Goal: Task Accomplishment & Management: Complete application form

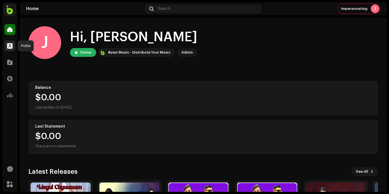
click at [8, 44] on span at bounding box center [9, 46] width 5 height 4
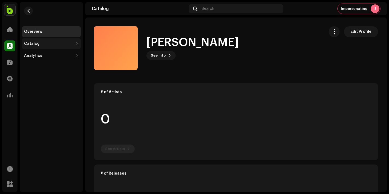
click at [30, 41] on div "Catalog" at bounding box center [51, 43] width 59 height 11
click at [42, 58] on div "Releases" at bounding box center [51, 55] width 59 height 11
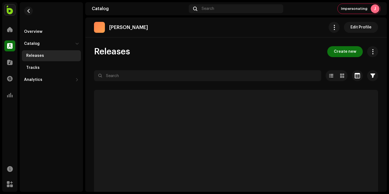
click at [210, 46] on div "Releases Create new" at bounding box center [236, 51] width 284 height 11
click at [345, 53] on span "Create new" at bounding box center [345, 51] width 22 height 11
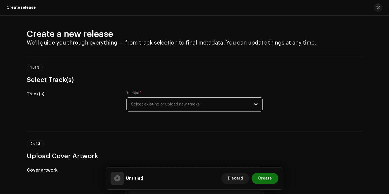
click at [172, 98] on span "Select existing or upload new tracks" at bounding box center [192, 105] width 123 height 14
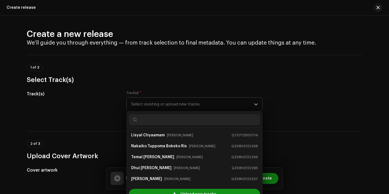
scroll to position [9, 0]
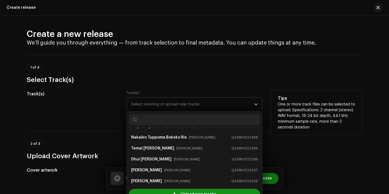
click at [169, 189] on div "Upload new tracks" at bounding box center [194, 194] width 131 height 11
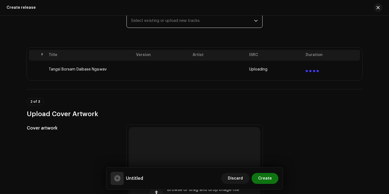
scroll to position [102, 0]
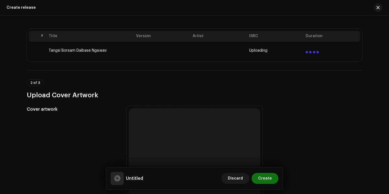
click at [166, 116] on div "Browse or drag and drop image file We support: JPG, JPEG, PNG, JFIF" at bounding box center [195, 174] width 132 height 132
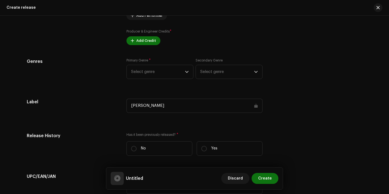
scroll to position [831, 0]
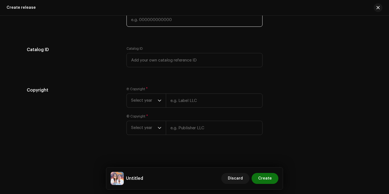
click at [148, 25] on input "text" at bounding box center [194, 20] width 136 height 14
paste input "3172014192167"
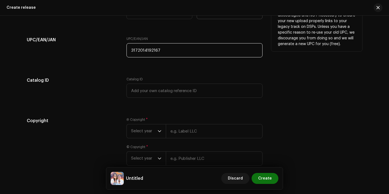
type input "3172014192167"
click at [230, 19] on label "Yes" at bounding box center [230, 12] width 66 height 14
click at [207, 15] on input "Yes" at bounding box center [203, 11] width 5 height 5
radio input "true"
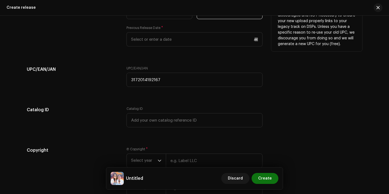
scroll to position [794, 0]
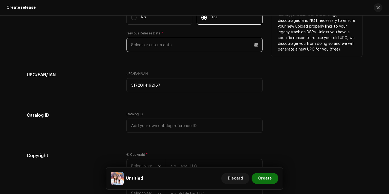
click at [180, 48] on input "text" at bounding box center [194, 45] width 136 height 14
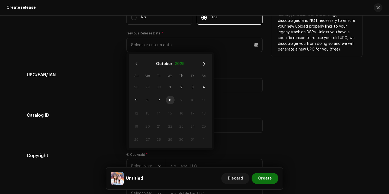
click at [181, 64] on button "2025" at bounding box center [180, 64] width 10 height 9
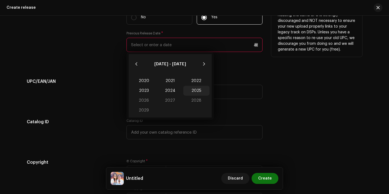
click at [197, 91] on span "2025" at bounding box center [196, 91] width 26 height 10
click at [144, 116] on span "Oct" at bounding box center [142, 113] width 23 height 9
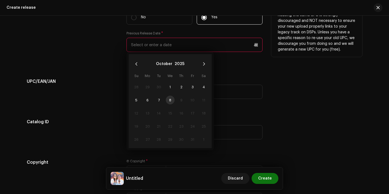
click at [172, 99] on td "8" at bounding box center [169, 99] width 11 height 13
click at [170, 100] on td "8" at bounding box center [169, 99] width 11 height 13
click at [159, 100] on span "7" at bounding box center [158, 100] width 9 height 9
type input "[DATE]"
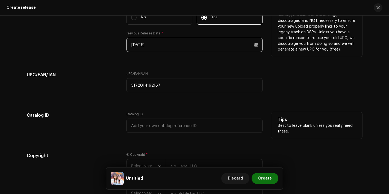
scroll to position [861, 0]
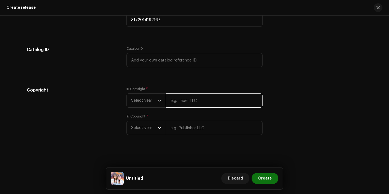
click at [197, 98] on input "text" at bounding box center [214, 100] width 97 height 14
type input "Quality Films [GEOGRAPHIC_DATA]"
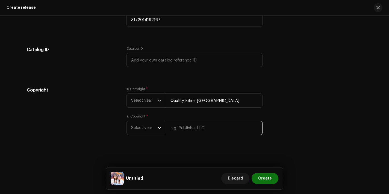
click at [197, 124] on div "© Copyright * Select year" at bounding box center [194, 124] width 136 height 21
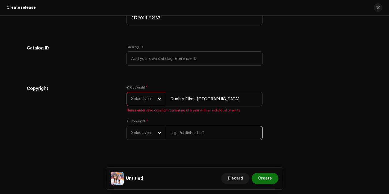
type input "Quality Films [GEOGRAPHIC_DATA]"
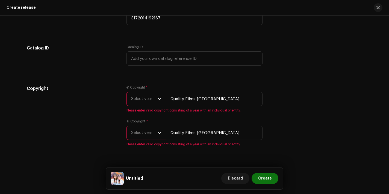
click at [134, 100] on span "Select year" at bounding box center [144, 99] width 26 height 14
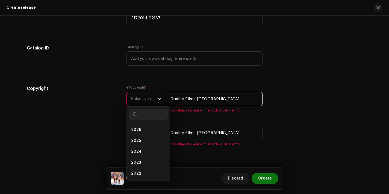
drag, startPoint x: 220, startPoint y: 103, endPoint x: 152, endPoint y: 90, distance: 69.3
click at [150, 91] on div "Ⓟ Copyright * Select year [DATE] 2025 2024 2023 2022 2021 2020 2019 2018 2017 2…" at bounding box center [194, 98] width 136 height 27
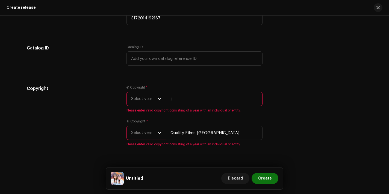
scroll to position [896, 0]
type input "[PERSON_NAME]"
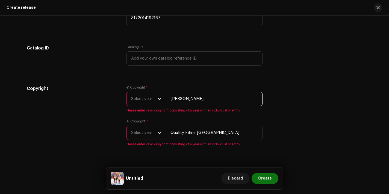
drag, startPoint x: 206, startPoint y: 102, endPoint x: 140, endPoint y: 98, distance: 65.4
click at [140, 98] on div "Select year [PERSON_NAME]" at bounding box center [194, 99] width 136 height 14
drag, startPoint x: 215, startPoint y: 133, endPoint x: 140, endPoint y: 133, distance: 75.4
click at [140, 133] on div "Select year Quality Films [GEOGRAPHIC_DATA]" at bounding box center [194, 133] width 136 height 14
paste input "[PERSON_NAME]"
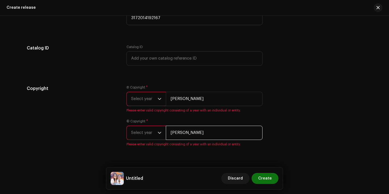
type input "[PERSON_NAME]"
click at [150, 99] on span "Select year" at bounding box center [144, 99] width 26 height 14
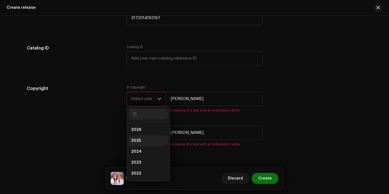
click at [145, 145] on li "2025" at bounding box center [148, 140] width 39 height 11
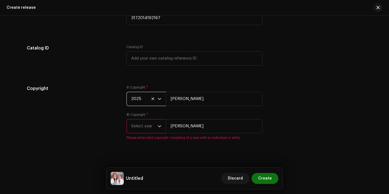
click at [147, 130] on span "Select year" at bounding box center [144, 126] width 26 height 14
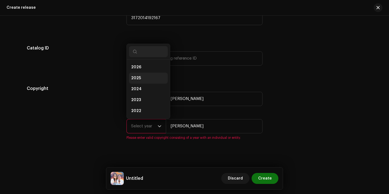
click at [146, 81] on li "2025" at bounding box center [148, 78] width 39 height 11
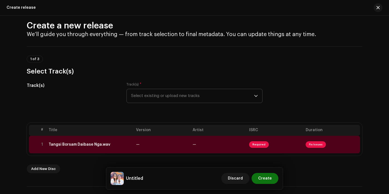
scroll to position [13, 0]
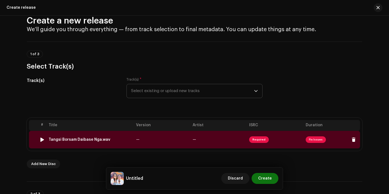
click at [91, 141] on div "Tangsi Borsam Daibase Nga.wav" at bounding box center [80, 139] width 62 height 4
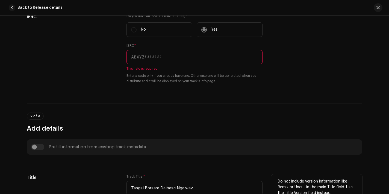
scroll to position [122, 0]
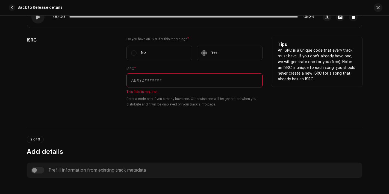
click at [157, 79] on input "text" at bounding box center [194, 80] width 136 height 14
paste input "QT37Y2500724"
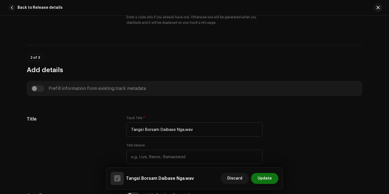
scroll to position [225, 0]
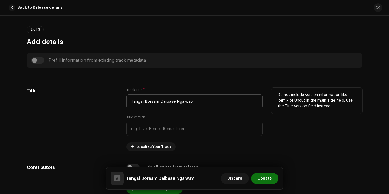
type input "QT37Y2500724"
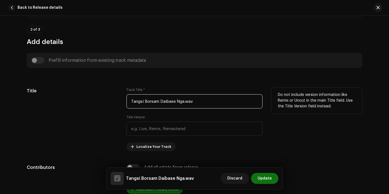
drag, startPoint x: 182, startPoint y: 102, endPoint x: 205, endPoint y: 102, distance: 22.4
click at [205, 102] on input "Tangsi Borsam Daibase Nga.wav" at bounding box center [194, 101] width 136 height 14
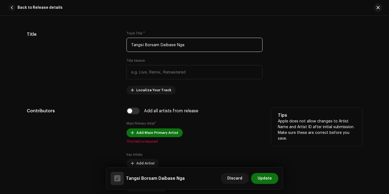
scroll to position [299, 0]
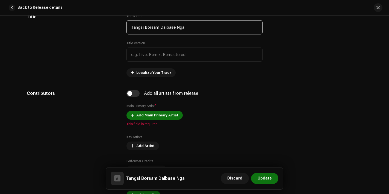
type input "Tangsi Borsam Daibase Nga"
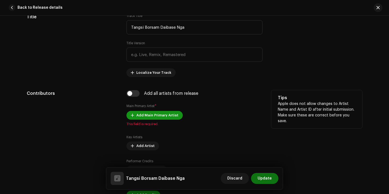
click at [150, 112] on span "Add Main Primary Artist" at bounding box center [157, 115] width 42 height 11
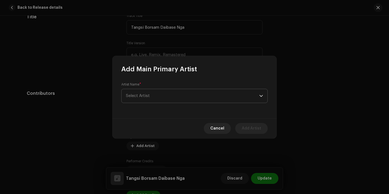
click at [161, 95] on span "Select Artist" at bounding box center [192, 96] width 133 height 14
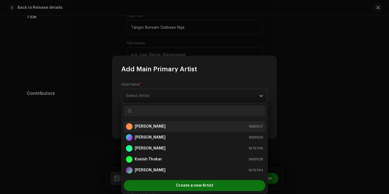
click at [158, 125] on strong "[PERSON_NAME]" at bounding box center [150, 126] width 31 height 5
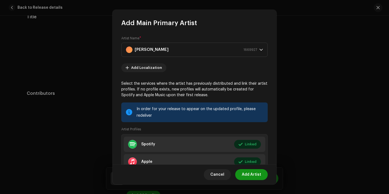
click at [256, 170] on span "Add Artist" at bounding box center [251, 174] width 19 height 11
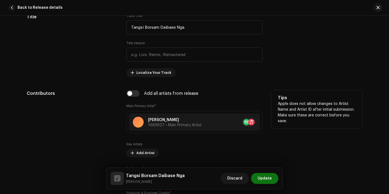
click at [147, 149] on div "Key Artists Add Artist" at bounding box center [194, 149] width 136 height 15
click at [142, 155] on span "Add Artist" at bounding box center [145, 153] width 18 height 11
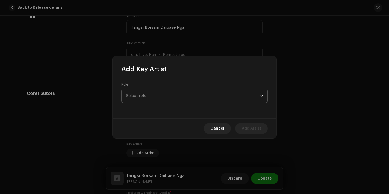
click at [176, 91] on span "Select role" at bounding box center [192, 96] width 133 height 14
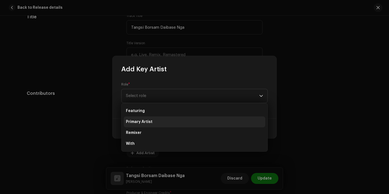
click at [157, 116] on li "Primary Artist" at bounding box center [194, 121] width 141 height 11
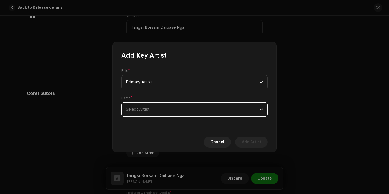
click at [158, 115] on span "Select Artist" at bounding box center [192, 110] width 133 height 14
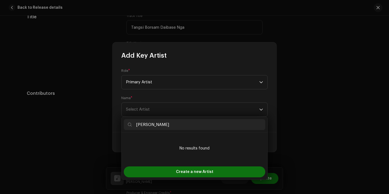
click at [137, 126] on input "[PERSON_NAME]" at bounding box center [194, 124] width 141 height 11
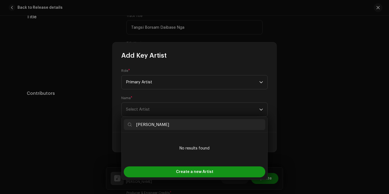
type input "[PERSON_NAME]"
click at [183, 172] on span "Create a new Artist" at bounding box center [194, 171] width 37 height 11
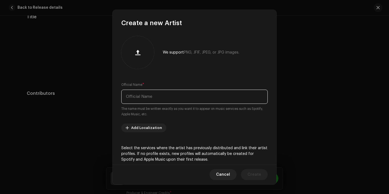
click at [160, 94] on input "text" at bounding box center [194, 97] width 146 height 14
paste input "[PERSON_NAME]"
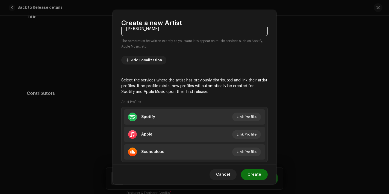
scroll to position [81, 0]
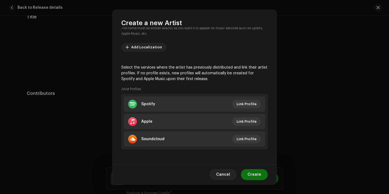
type input "[PERSON_NAME]"
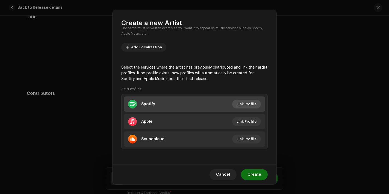
click at [249, 102] on span "Link Profile" at bounding box center [247, 104] width 20 height 11
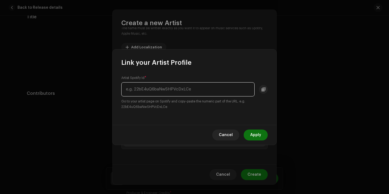
paste input "0U9IuX7DeZjcgH4gcYUYpA"
type input "0U9IuX7DeZjcgH4gcYUYpA"
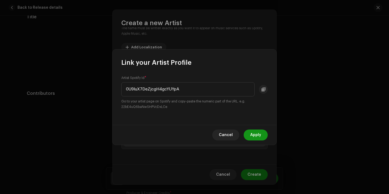
click at [257, 132] on span "Apply" at bounding box center [255, 134] width 11 height 11
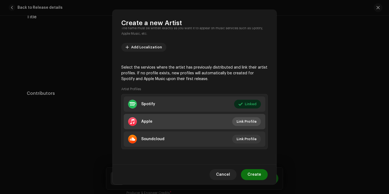
click at [243, 123] on span "Link Profile" at bounding box center [247, 121] width 20 height 11
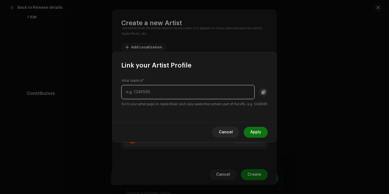
paste input "1638901358"
type input "1638901358"
click at [255, 134] on span "Apply" at bounding box center [255, 132] width 11 height 11
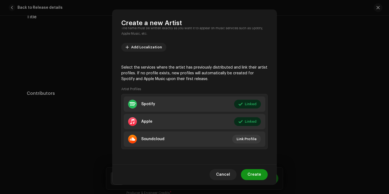
click at [257, 176] on span "Create" at bounding box center [254, 174] width 14 height 11
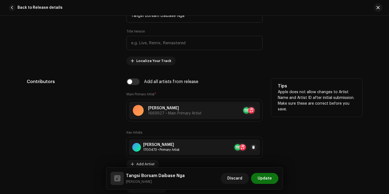
scroll to position [348, 0]
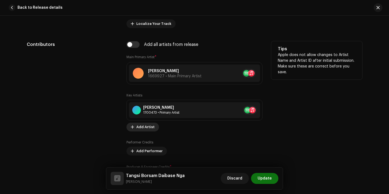
click at [142, 129] on span "Add Artist" at bounding box center [145, 127] width 18 height 11
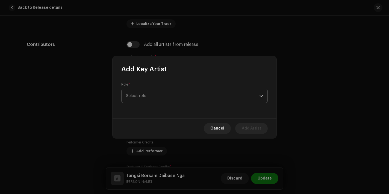
click at [172, 95] on span "Select role" at bounding box center [192, 96] width 133 height 14
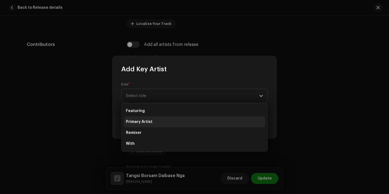
click at [154, 122] on li "Primary Artist" at bounding box center [194, 121] width 141 height 11
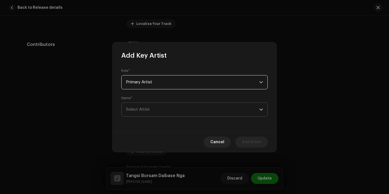
click at [155, 114] on span "Select Artist" at bounding box center [192, 110] width 133 height 14
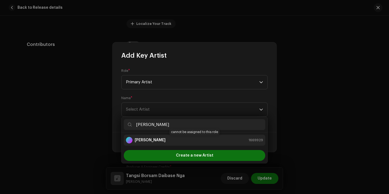
type input "[PERSON_NAME]"
click at [187, 137] on div "[PERSON_NAME] 1669929" at bounding box center [194, 140] width 137 height 7
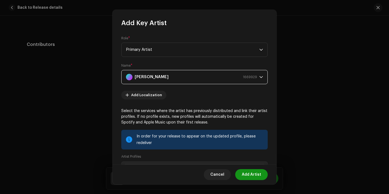
click at [254, 177] on span "Add Artist" at bounding box center [251, 174] width 19 height 11
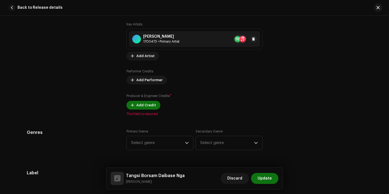
scroll to position [432, 0]
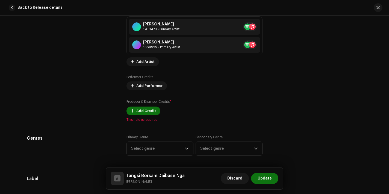
click at [148, 101] on small "Producer & Engineer Credits" at bounding box center [147, 101] width 43 height 3
click at [147, 112] on span "Add Credit" at bounding box center [146, 110] width 20 height 11
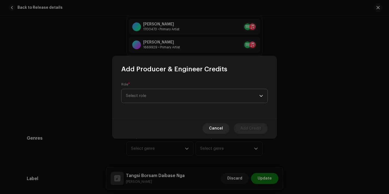
click at [169, 99] on span "Select role" at bounding box center [192, 96] width 133 height 14
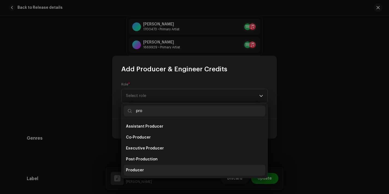
type input "pro"
click at [149, 171] on li "Producer" at bounding box center [194, 170] width 141 height 11
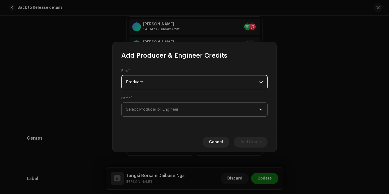
click at [166, 113] on span "Select Producer or Engineer" at bounding box center [192, 110] width 133 height 14
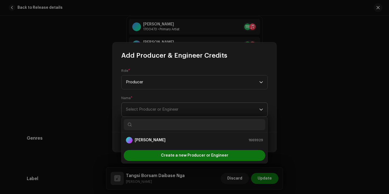
type input "[PERSON_NAME]"
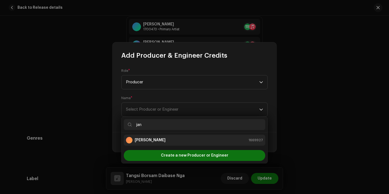
type input "jan"
click at [159, 141] on div "[PERSON_NAME] 1669927" at bounding box center [194, 140] width 137 height 7
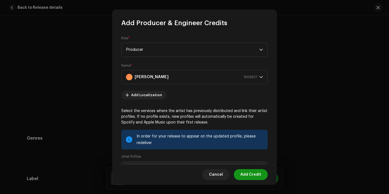
click at [258, 178] on span "Add Credit" at bounding box center [250, 174] width 21 height 11
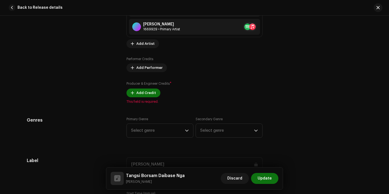
scroll to position [454, 0]
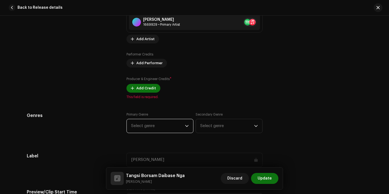
click at [166, 129] on span "Select genre" at bounding box center [158, 126] width 54 height 14
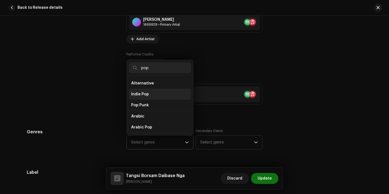
type input "pop"
click at [168, 98] on li "Indie Pop" at bounding box center [160, 94] width 62 height 11
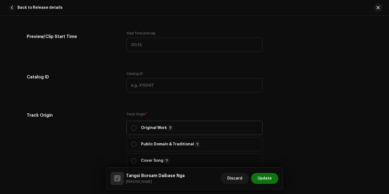
click at [155, 130] on p "Original Work" at bounding box center [157, 128] width 33 height 7
radio input "true"
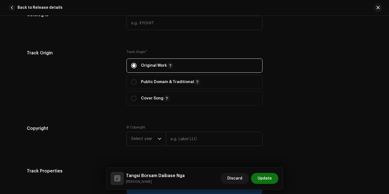
scroll to position [723, 0]
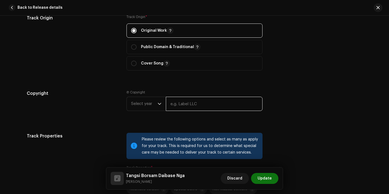
click at [184, 111] on input "text" at bounding box center [214, 104] width 97 height 14
type input "[PERSON_NAME]"
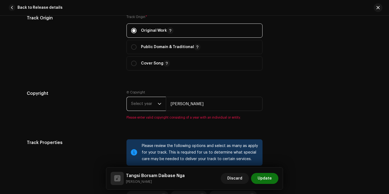
click at [142, 107] on span "Select year" at bounding box center [144, 104] width 26 height 14
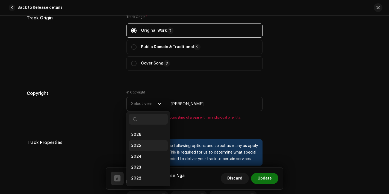
click at [142, 147] on li "2025" at bounding box center [148, 145] width 39 height 11
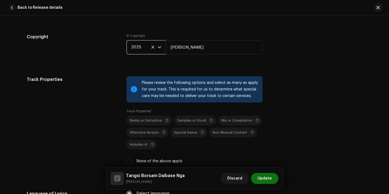
scroll to position [845, 0]
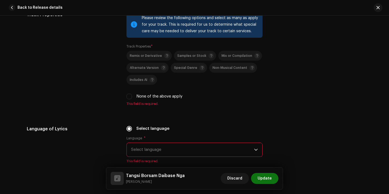
click at [144, 101] on div "Please review the following options and select as many as apply for your track.…" at bounding box center [194, 58] width 136 height 95
click at [140, 98] on label "None of the above apply" at bounding box center [159, 96] width 46 height 6
click at [132, 98] on input "None of the above apply" at bounding box center [128, 96] width 5 height 5
checkbox input "true"
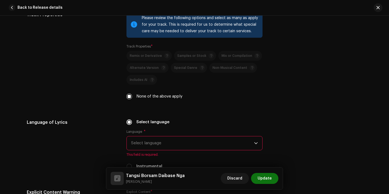
click at [158, 146] on span "Select language" at bounding box center [192, 143] width 123 height 14
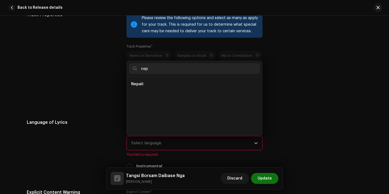
scroll to position [0, 0]
type input "nep"
click at [166, 82] on li "Nepali" at bounding box center [194, 84] width 131 height 11
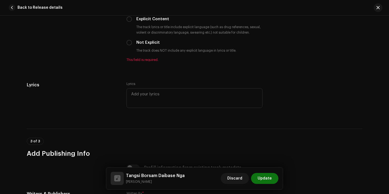
scroll to position [977, 0]
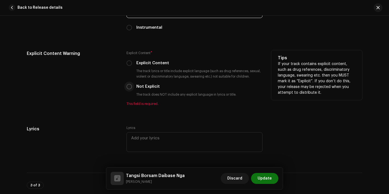
click at [128, 87] on input "Not Explicit" at bounding box center [128, 86] width 5 height 5
radio input "true"
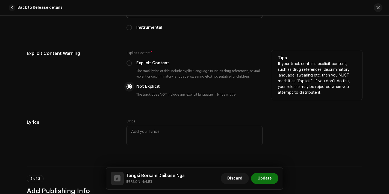
scroll to position [1079, 0]
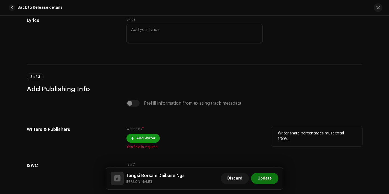
click at [140, 137] on span "Add Writer" at bounding box center [145, 138] width 19 height 11
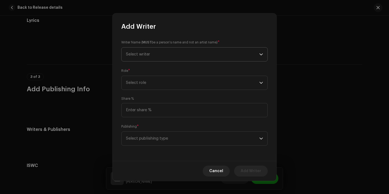
click at [172, 57] on span "Select writer" at bounding box center [192, 55] width 133 height 14
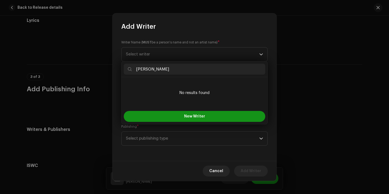
type input "[PERSON_NAME]"
click at [181, 116] on button "New Writer" at bounding box center [194, 116] width 141 height 11
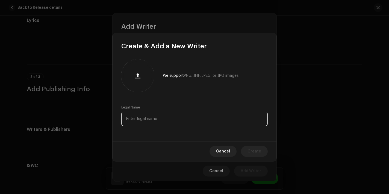
click at [169, 118] on input "text" at bounding box center [194, 119] width 146 height 14
paste input "[PERSON_NAME]"
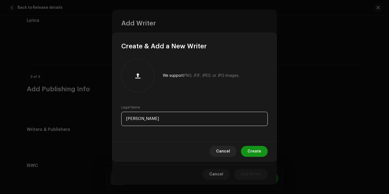
type input "[PERSON_NAME]"
click at [257, 153] on span "Create" at bounding box center [254, 151] width 14 height 11
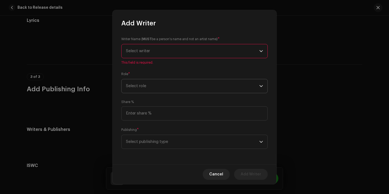
click at [157, 92] on span "Select role" at bounding box center [192, 86] width 133 height 14
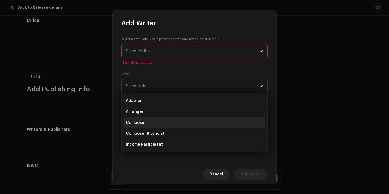
click at [151, 122] on li "Composer" at bounding box center [194, 122] width 141 height 11
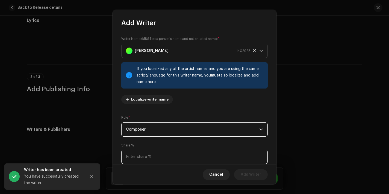
click at [154, 158] on input at bounding box center [194, 157] width 146 height 14
type input "50.00"
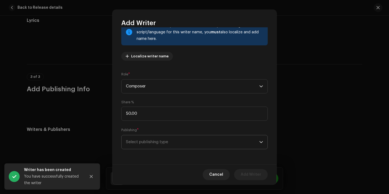
click at [185, 143] on span "Select publishing type" at bounding box center [192, 142] width 133 height 14
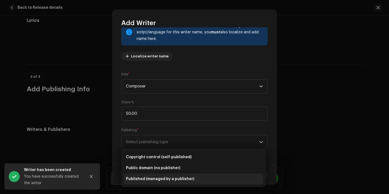
click at [160, 175] on li "Published (managed by a publisher)" at bounding box center [193, 178] width 139 height 11
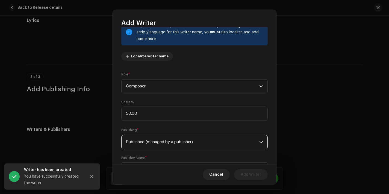
scroll to position [71, 0]
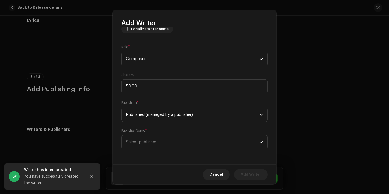
click at [171, 149] on div "Writer Name ( MUST be a person's name and not an artist name) * [PERSON_NAME] 1…" at bounding box center [195, 95] width 164 height 137
click at [167, 146] on span "Select publisher" at bounding box center [192, 142] width 133 height 14
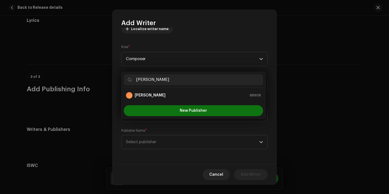
type input "[PERSON_NAME]"
click at [216, 101] on ul "[PERSON_NAME] 88908" at bounding box center [194, 95] width 144 height 15
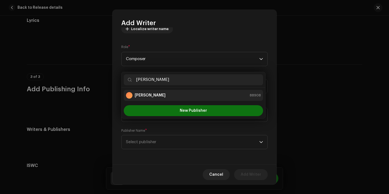
click at [185, 98] on div "[PERSON_NAME] 88908" at bounding box center [193, 95] width 135 height 7
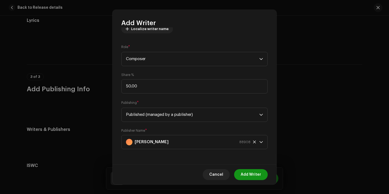
click at [255, 179] on span "Add Writer" at bounding box center [251, 174] width 20 height 11
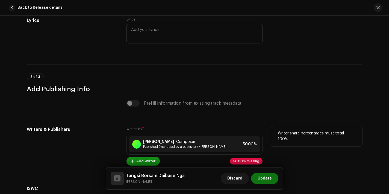
click at [137, 162] on span "Add Writer" at bounding box center [145, 161] width 19 height 11
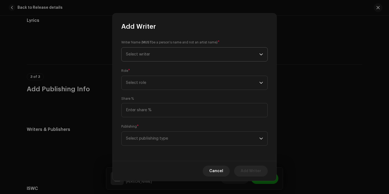
click at [172, 53] on span "Select writer" at bounding box center [192, 55] width 133 height 14
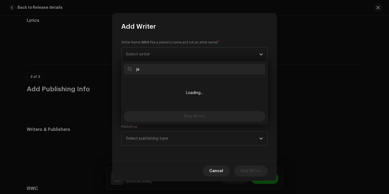
type input "ja"
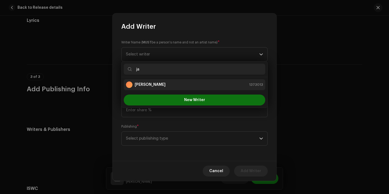
click at [158, 81] on div "[PERSON_NAME]" at bounding box center [146, 84] width 40 height 7
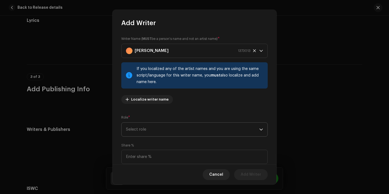
click at [164, 131] on span "Select role" at bounding box center [192, 130] width 133 height 14
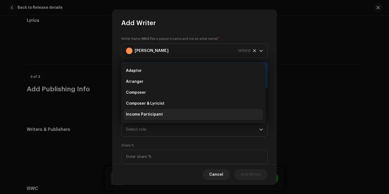
scroll to position [9, 0]
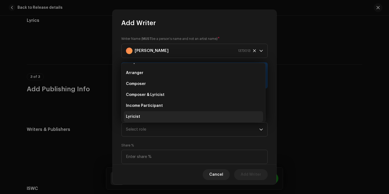
click at [157, 116] on li "Lyricist" at bounding box center [193, 116] width 139 height 11
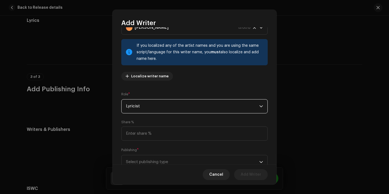
scroll to position [43, 0]
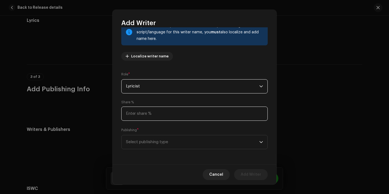
click at [157, 116] on input at bounding box center [194, 114] width 146 height 14
type input "50.00"
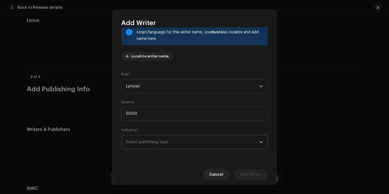
click at [174, 144] on span "Select publishing type" at bounding box center [192, 142] width 133 height 14
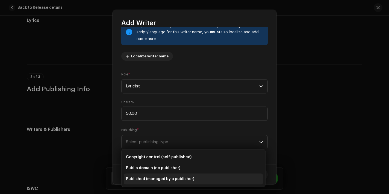
click at [162, 176] on span "Published (managed by a publisher)" at bounding box center [160, 178] width 68 height 5
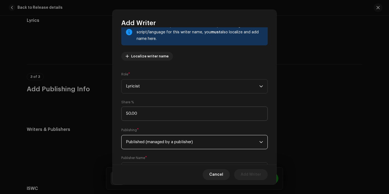
scroll to position [71, 0]
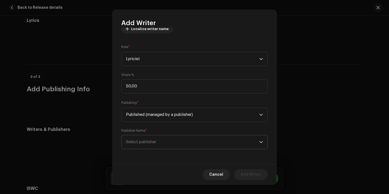
click at [175, 145] on span "Select publisher" at bounding box center [192, 142] width 133 height 14
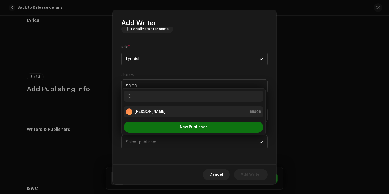
click at [163, 114] on div "[PERSON_NAME] 88908" at bounding box center [193, 111] width 135 height 7
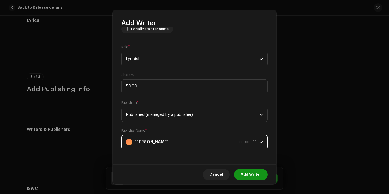
click at [247, 173] on span "Add Writer" at bounding box center [251, 174] width 20 height 11
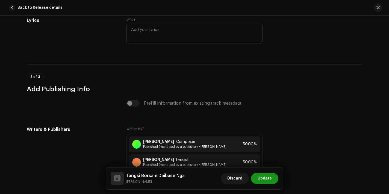
click at [261, 179] on span "Update" at bounding box center [265, 178] width 14 height 11
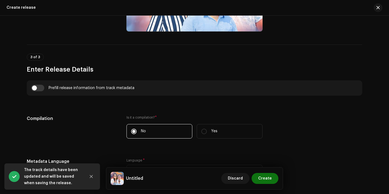
scroll to position [340, 0]
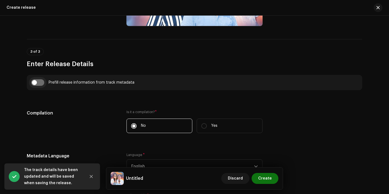
click at [42, 83] on input "checkbox" at bounding box center [37, 82] width 13 height 7
checkbox input "true"
type input "Tangsi Borsam Daibase Nga"
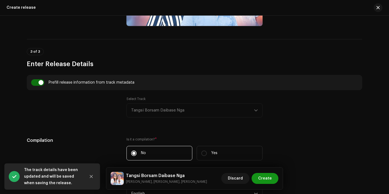
click at [264, 177] on span "Create" at bounding box center [265, 178] width 14 height 11
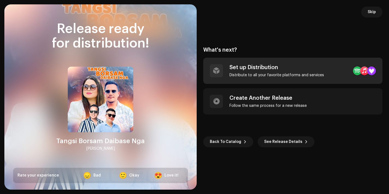
click at [264, 75] on div "Distribute to all your favorite platforms and services" at bounding box center [276, 75] width 95 height 4
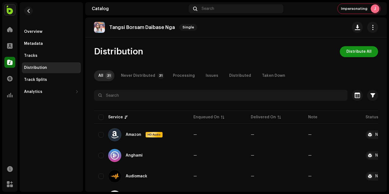
click at [355, 49] on span "Distribute All" at bounding box center [358, 51] width 25 height 11
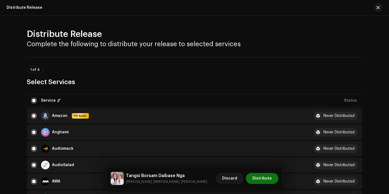
scroll to position [43, 0]
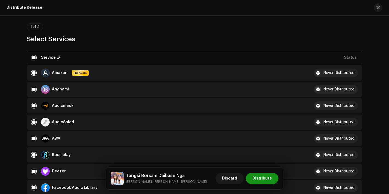
click at [264, 178] on span "Distribute" at bounding box center [261, 178] width 19 height 11
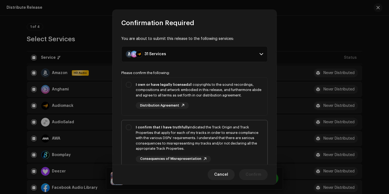
click at [190, 136] on div "I confirm that I have truthfully indicated the Track Origin and Track Propertie…" at bounding box center [199, 138] width 127 height 27
checkbox input "true"
click at [219, 108] on div "I own or have legally licensed all copyrights to the sound recordings, composit…" at bounding box center [199, 95] width 127 height 27
checkbox input "true"
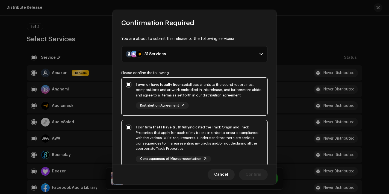
scroll to position [99, 0]
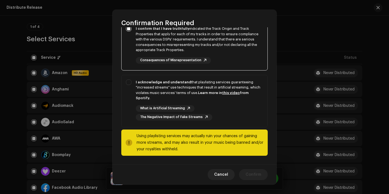
click at [219, 108] on div "What is Artificial Streaming The Negative Impact of Fake Streams" at bounding box center [199, 112] width 127 height 15
checkbox input "true"
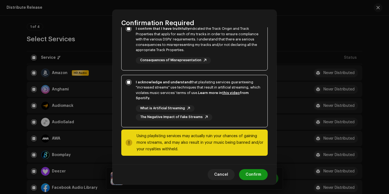
click at [260, 175] on span "Confirm" at bounding box center [254, 174] width 16 height 11
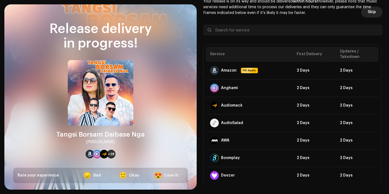
click at [372, 14] on span "Skip" at bounding box center [372, 12] width 8 height 11
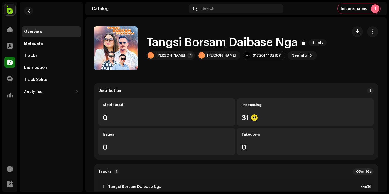
click at [3, 66] on div "Catalog" at bounding box center [9, 62] width 15 height 15
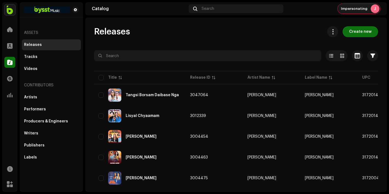
click at [348, 9] on span "Impersonating" at bounding box center [354, 9] width 26 height 4
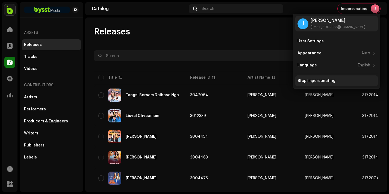
click at [301, 77] on div "Stop Impersonating" at bounding box center [336, 80] width 82 height 11
